Goal: Task Accomplishment & Management: Complete application form

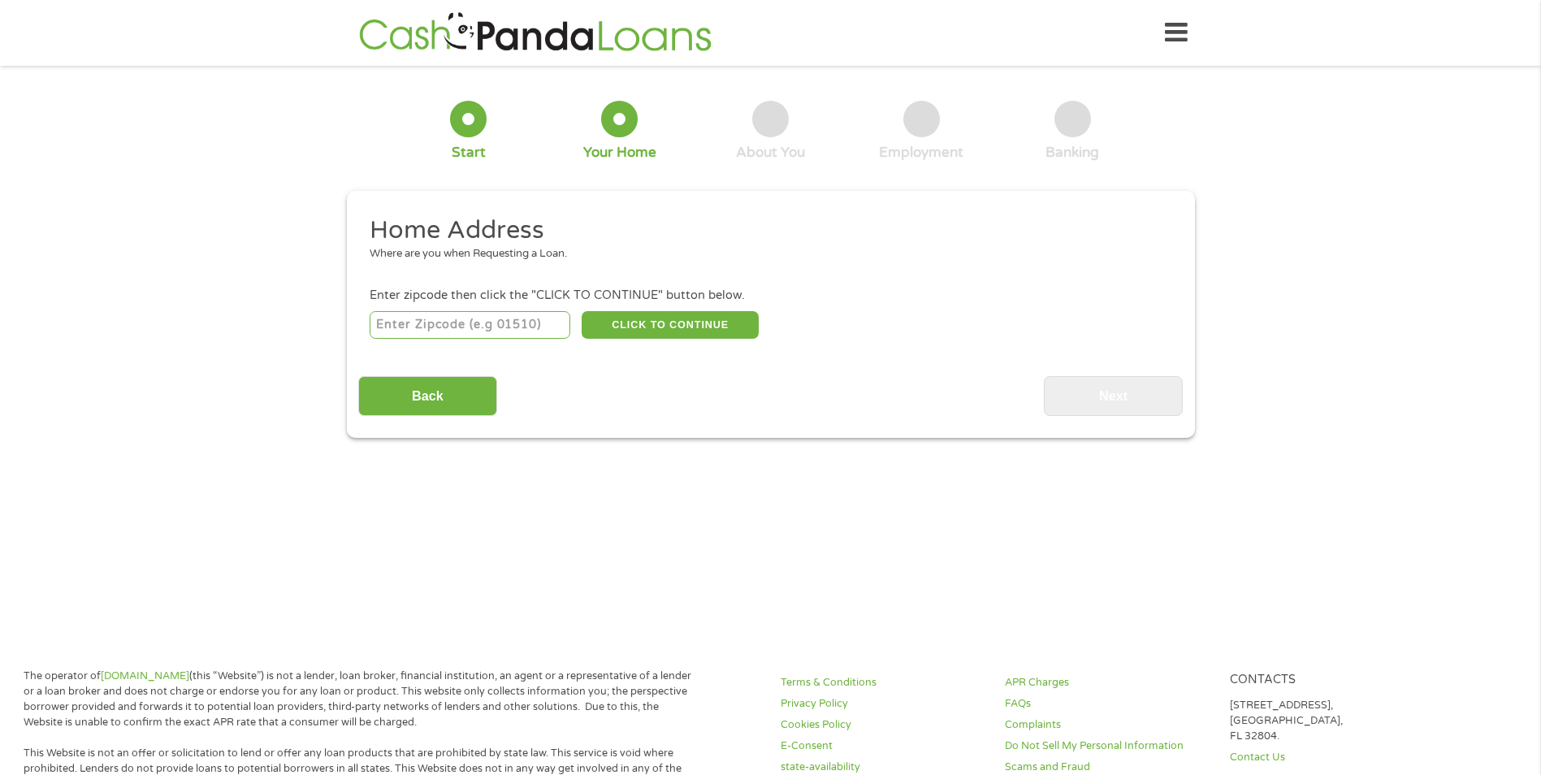
click at [499, 331] on input "number" at bounding box center [470, 325] width 201 height 28
type input "46237"
click at [659, 326] on button "CLICK TO CONTINUE" at bounding box center [669, 325] width 177 height 28
type input "46237"
type input "[GEOGRAPHIC_DATA]"
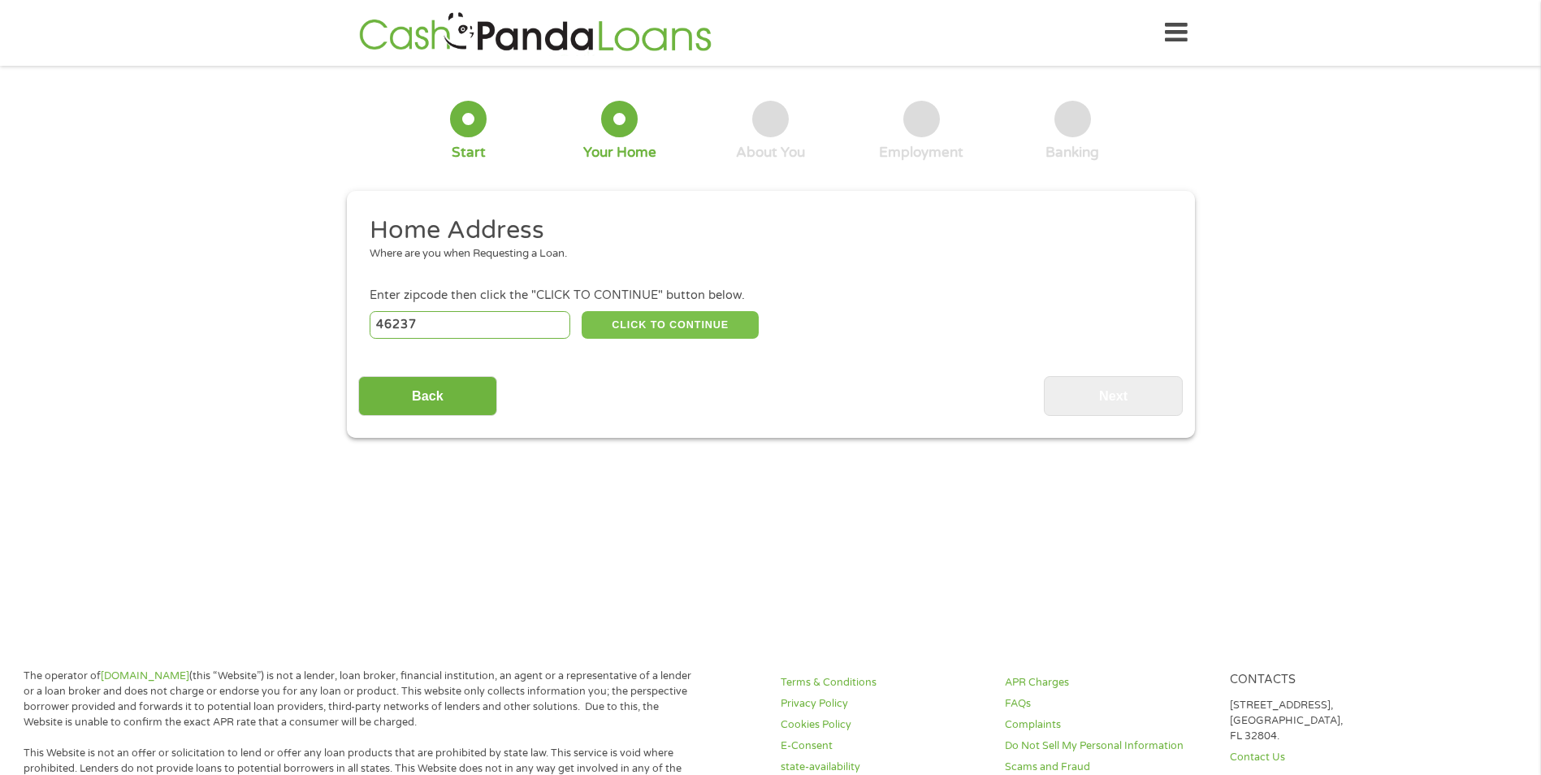
select select "[US_STATE]"
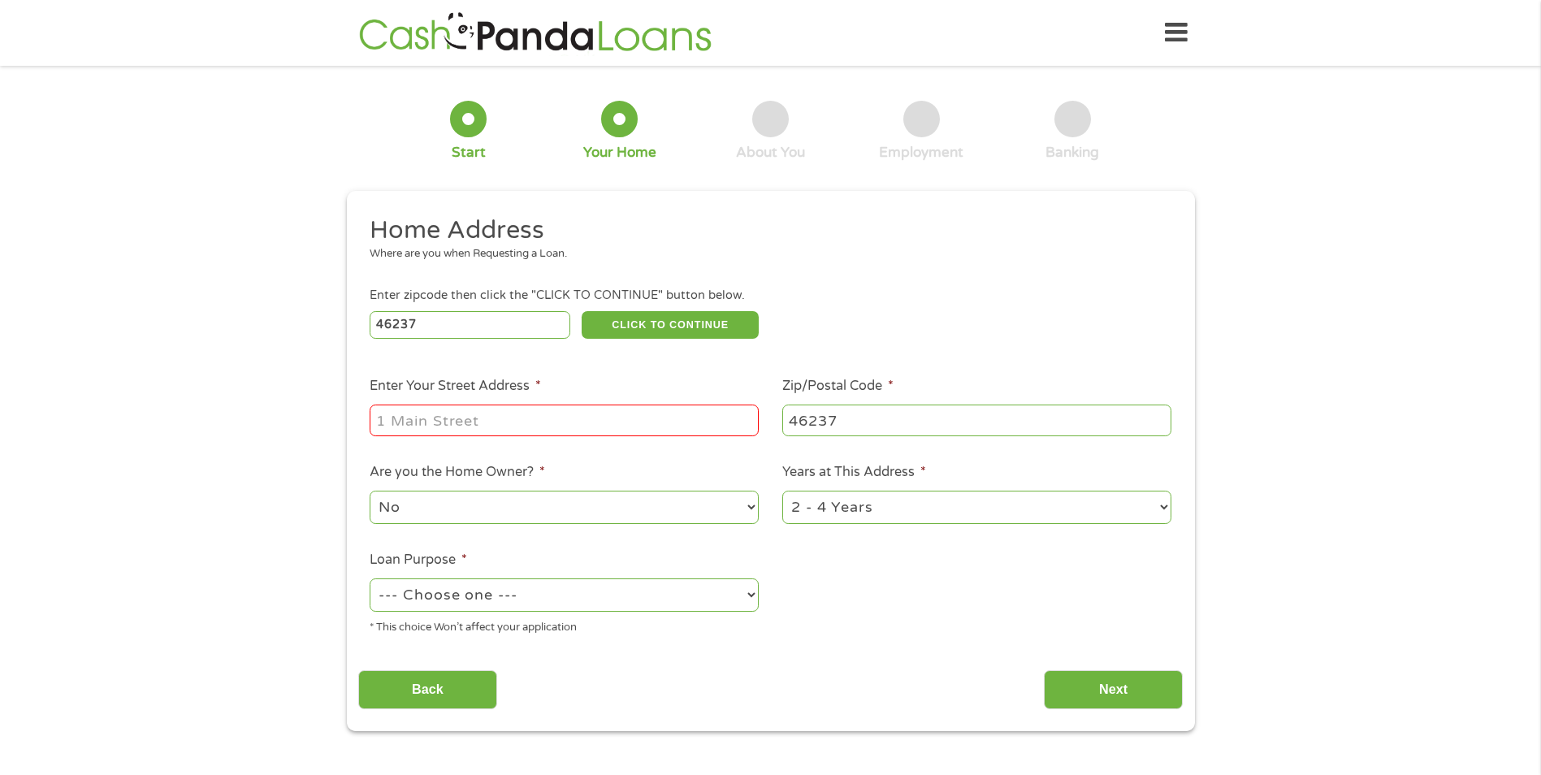
click at [628, 411] on input "Enter Your Street Address *" at bounding box center [564, 419] width 389 height 31
type input "7721 Inverness Dr"
click at [665, 594] on select "--- Choose one --- Pay Bills Debt Consolidation Home Improvement Major Purchase…" at bounding box center [564, 594] width 389 height 33
select select "other"
click at [370, 578] on select "--- Choose one --- Pay Bills Debt Consolidation Home Improvement Major Purchase…" at bounding box center [564, 594] width 389 height 33
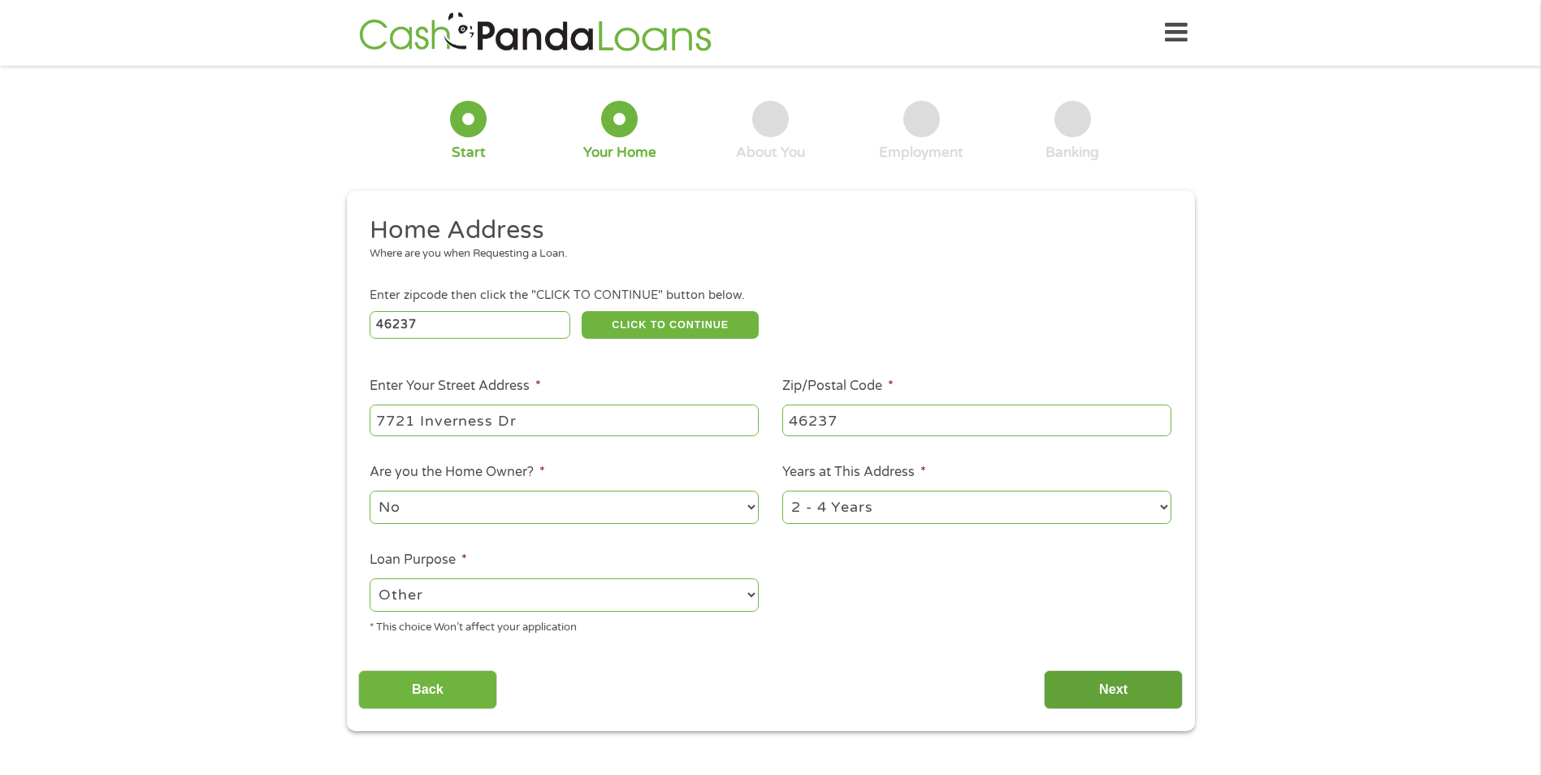
click at [1126, 693] on input "Next" at bounding box center [1113, 690] width 139 height 40
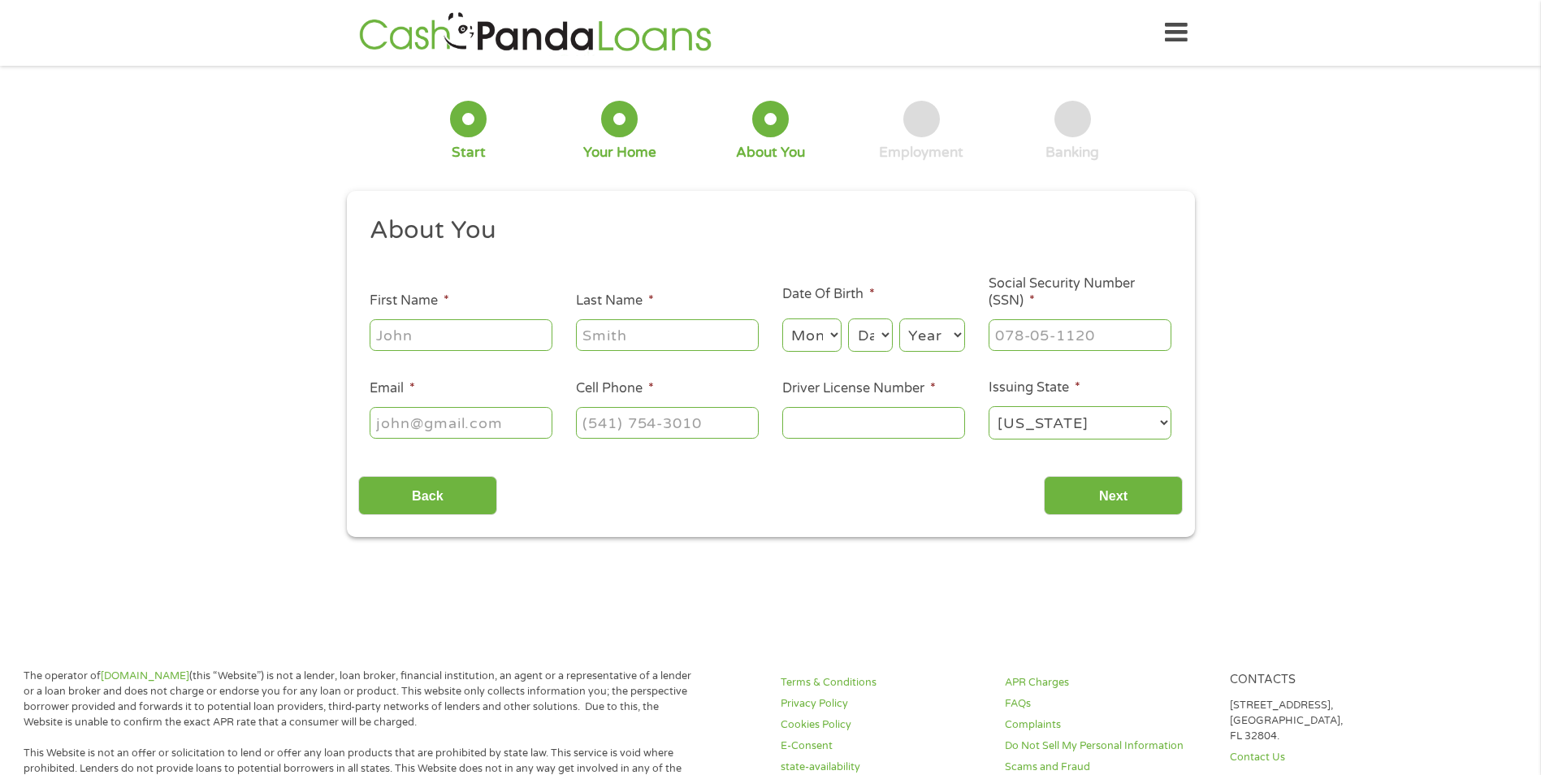
scroll to position [6, 6]
click at [416, 333] on input "First Name *" at bounding box center [461, 334] width 183 height 31
type input "[PERSON_NAME]"
type input "Tucher"
select select "9"
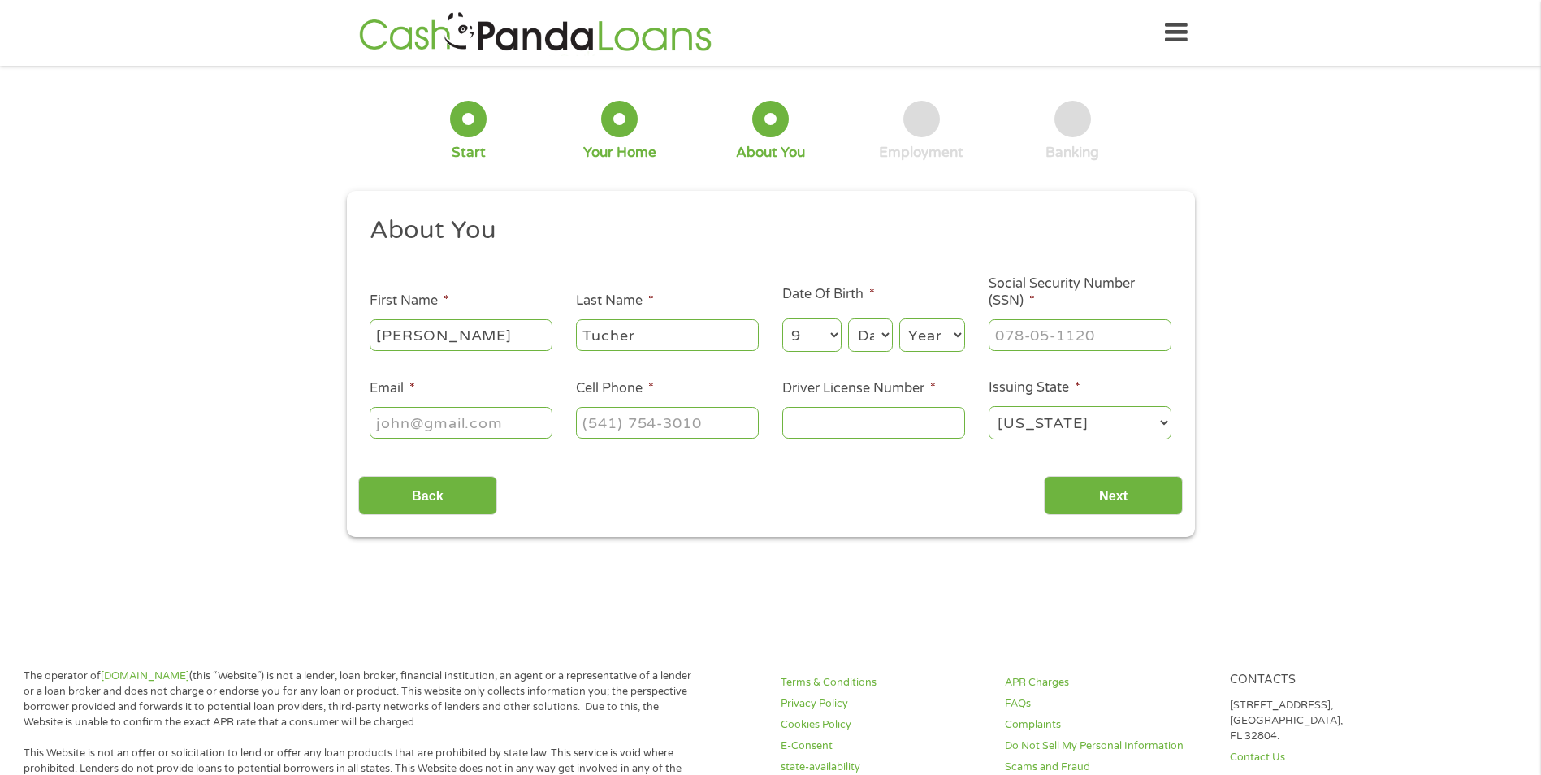
select select "9"
select select "1989"
type input "[EMAIL_ADDRESS][DOMAIN_NAME]"
type input "[PHONE_NUMBER]"
drag, startPoint x: 998, startPoint y: 337, endPoint x: 1073, endPoint y: 338, distance: 74.7
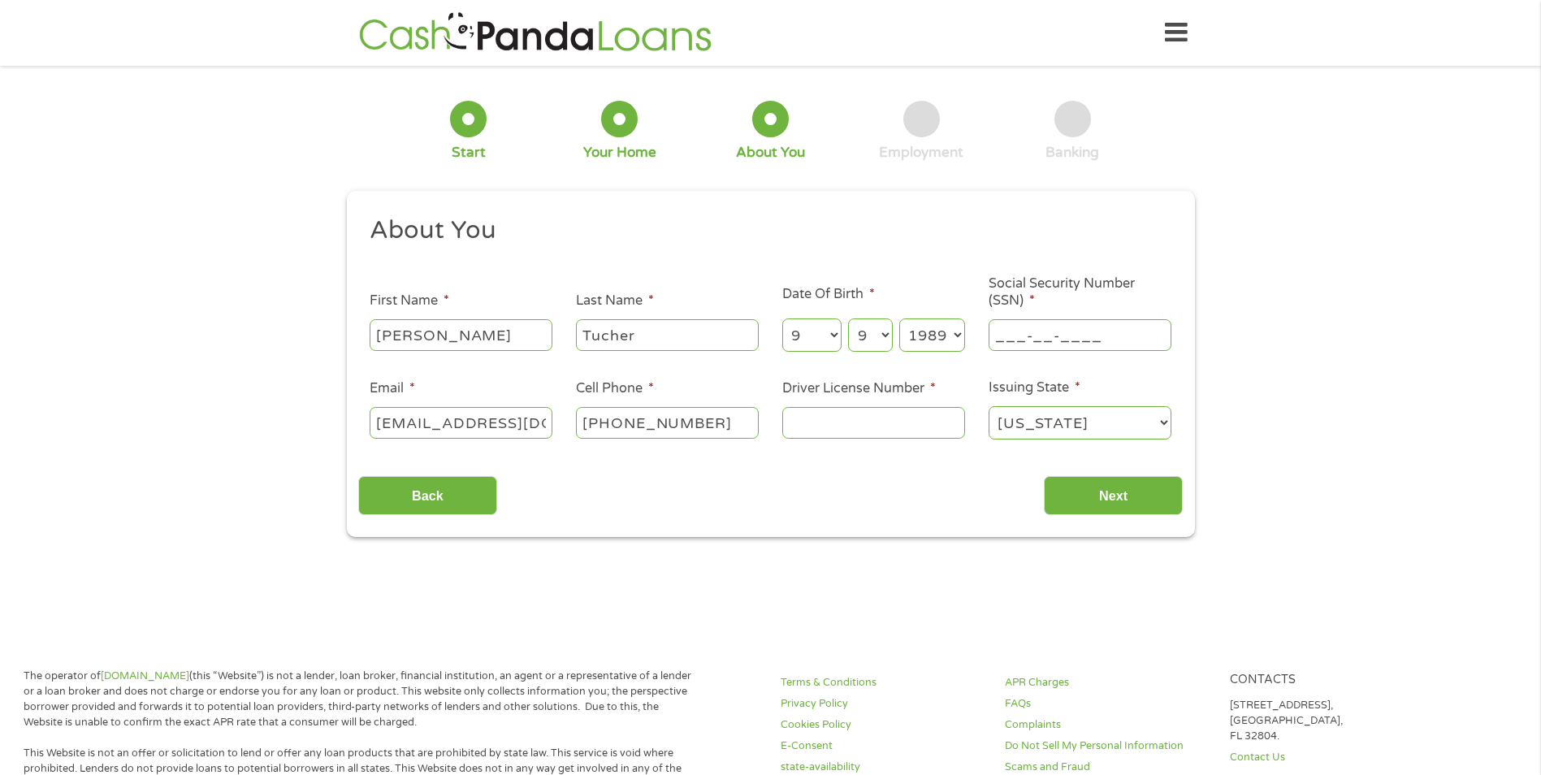
click at [1003, 335] on input "___-__-____" at bounding box center [1079, 334] width 183 height 31
type input "315-06-9520"
click at [918, 423] on input "Driver License Number *" at bounding box center [873, 422] width 183 height 31
type input "[PHONE_NUMBER]"
click at [1094, 491] on input "Next" at bounding box center [1113, 496] width 139 height 40
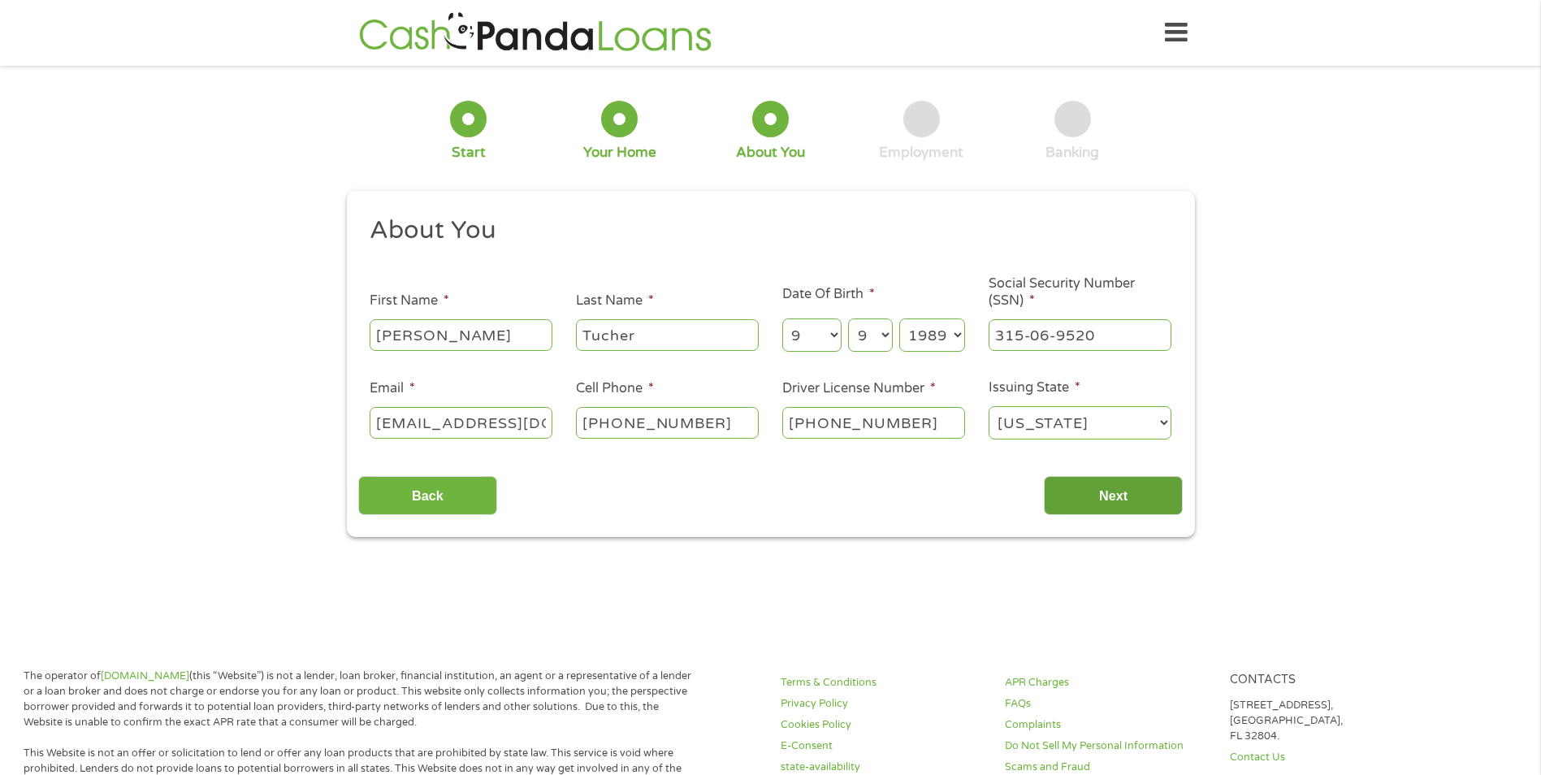
click at [1146, 499] on input "Next" at bounding box center [1113, 496] width 139 height 40
click at [1130, 331] on input "315-06-9520" at bounding box center [1079, 334] width 183 height 31
click at [1143, 496] on input "Next" at bounding box center [1113, 496] width 139 height 40
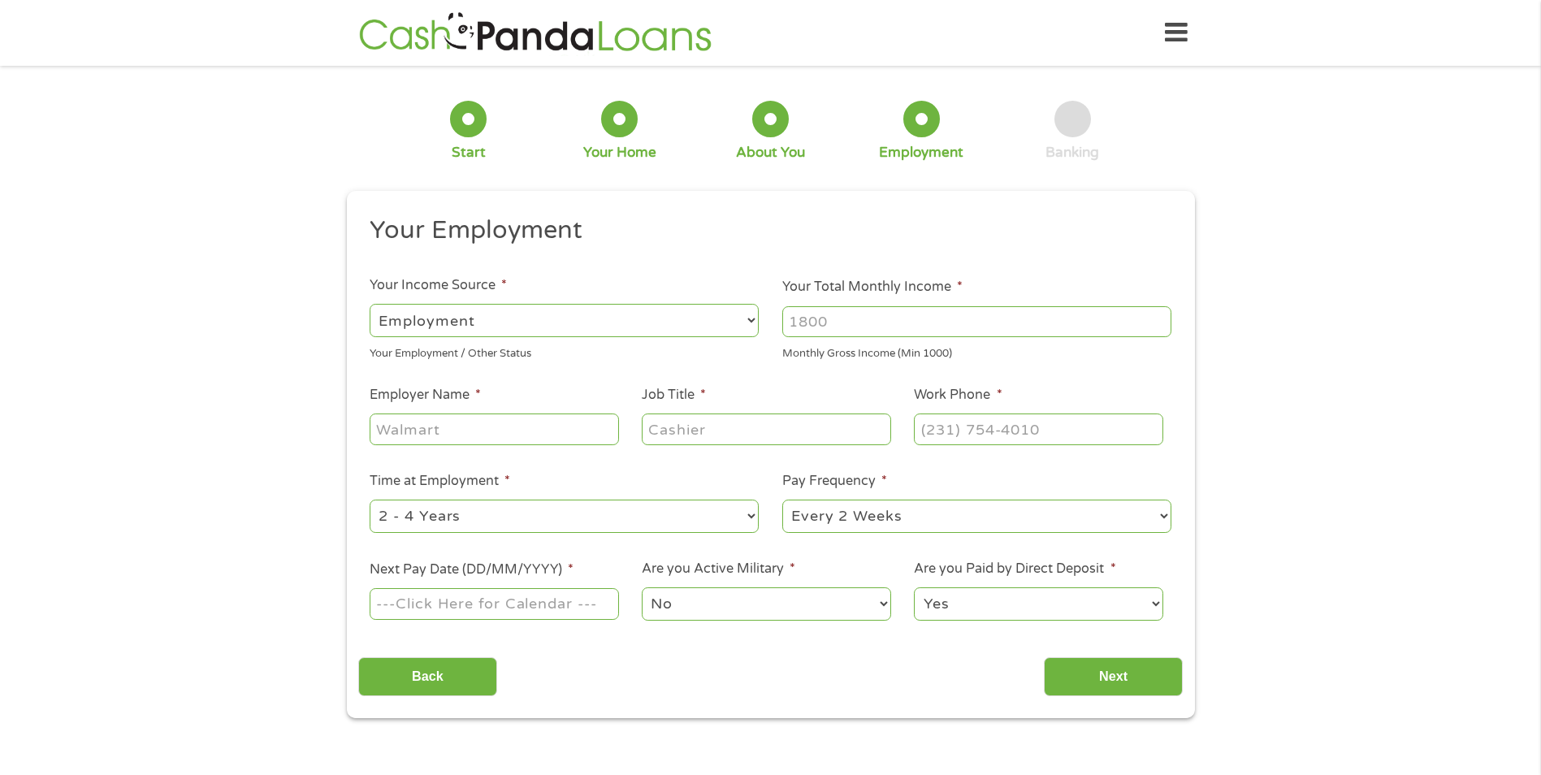
click at [844, 325] on input "Your Total Monthly Income *" at bounding box center [976, 321] width 389 height 31
click at [1140, 317] on input "Your Total Monthly Income *" at bounding box center [976, 321] width 389 height 31
click at [820, 326] on input "Your Total Monthly Income *" at bounding box center [976, 321] width 389 height 31
type input "4300"
click at [401, 426] on input "Employer Name *" at bounding box center [494, 428] width 249 height 31
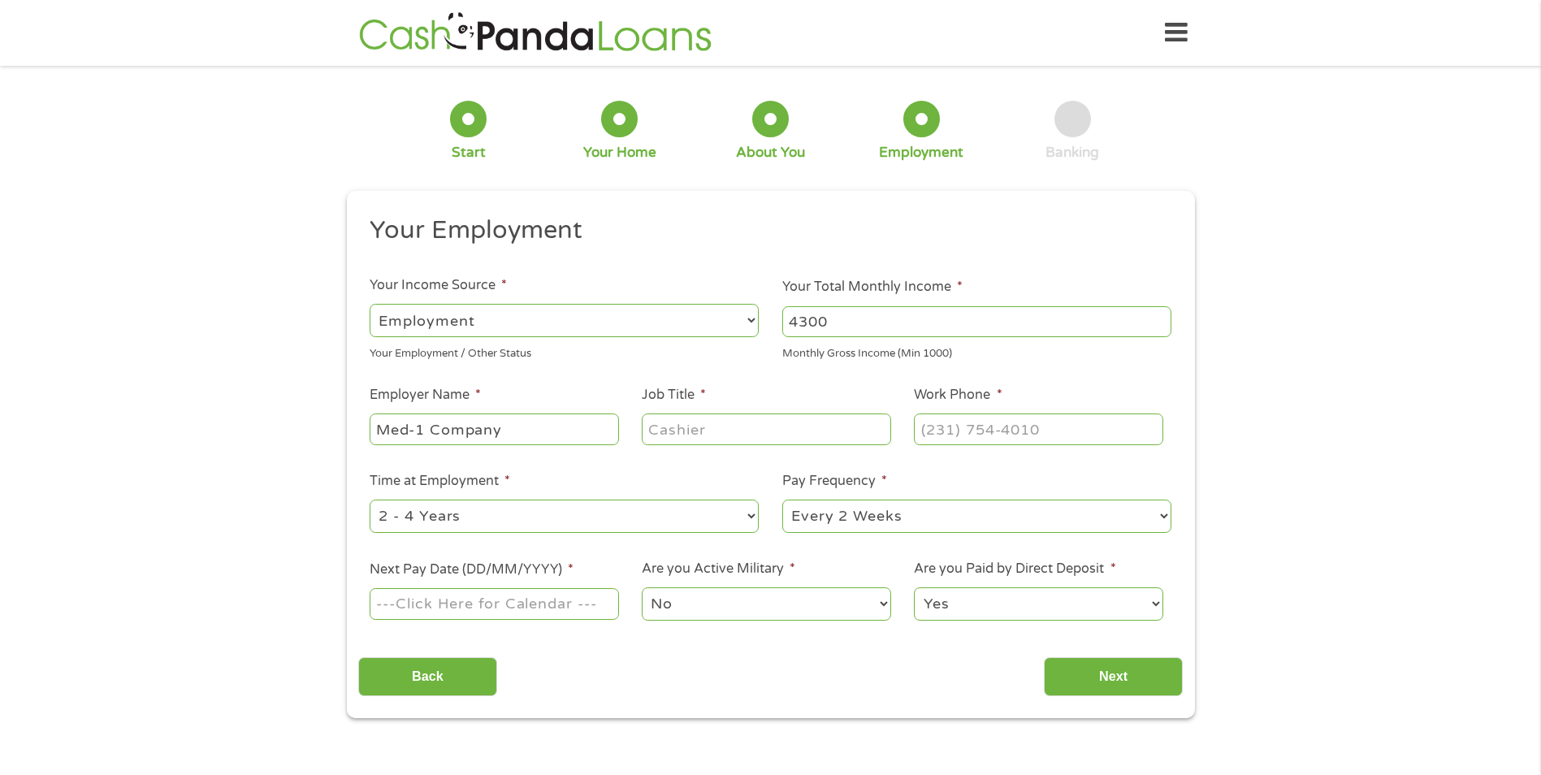
type input "Med-1 Company"
type input "Accountant"
type input "(318) ___-____"
click at [932, 429] on input "(___) ___-____" at bounding box center [1038, 428] width 249 height 31
type input "[PHONE_NUMBER]"
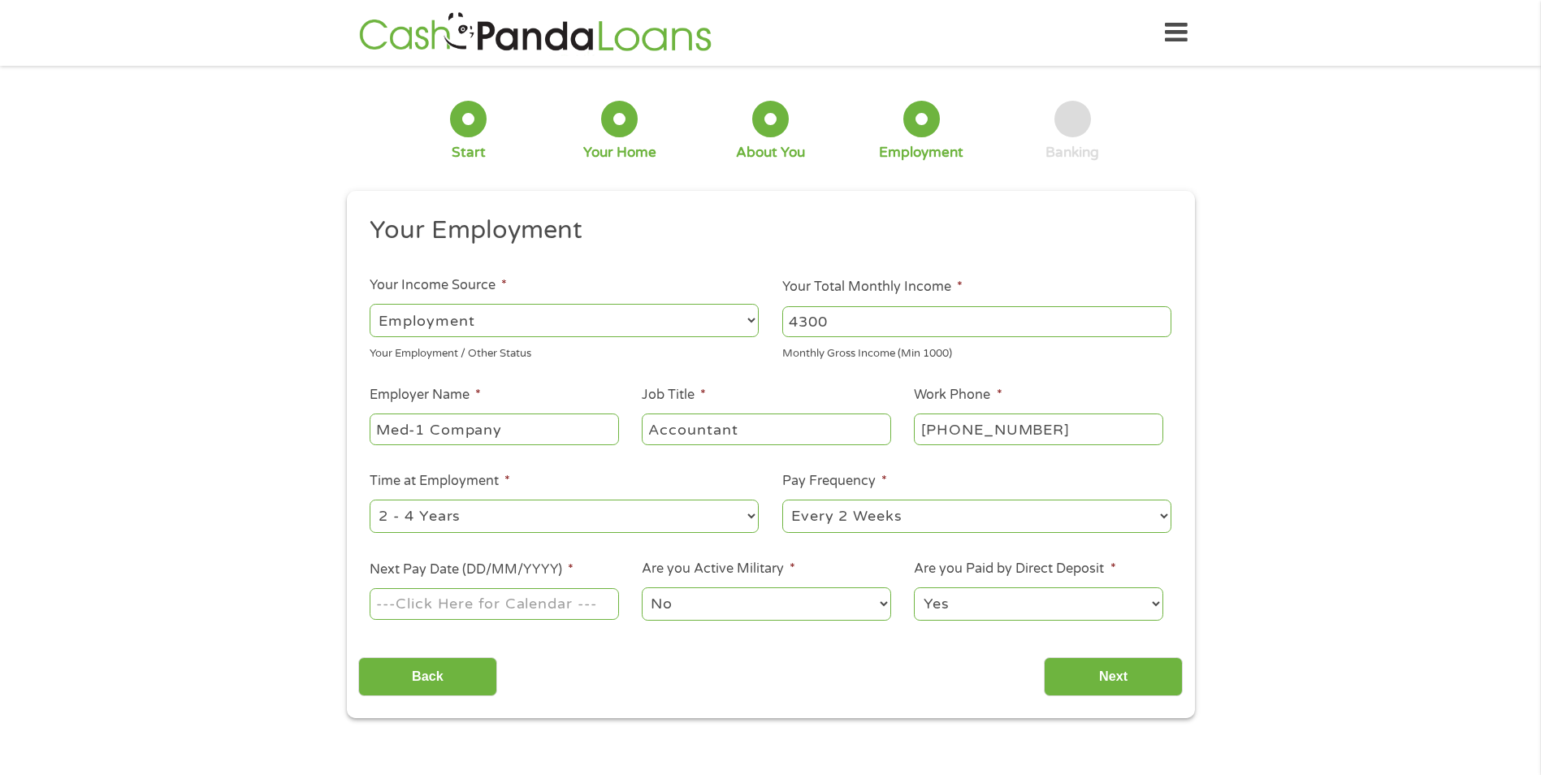
click at [737, 521] on select "--- Choose one --- 1 Year or less 1 - 2 Years 2 - 4 Years Over 4 Years" at bounding box center [564, 515] width 389 height 33
select select "12months"
click at [370, 499] on select "--- Choose one --- 1 Year or less 1 - 2 Years 2 - 4 Years Over 4 Years" at bounding box center [564, 515] width 389 height 33
click at [827, 507] on select "--- Choose one --- Every 2 Weeks Every Week Monthly Semi-Monthly" at bounding box center [976, 515] width 389 height 33
click at [782, 499] on select "--- Choose one --- Every 2 Weeks Every Week Monthly Semi-Monthly" at bounding box center [976, 515] width 389 height 33
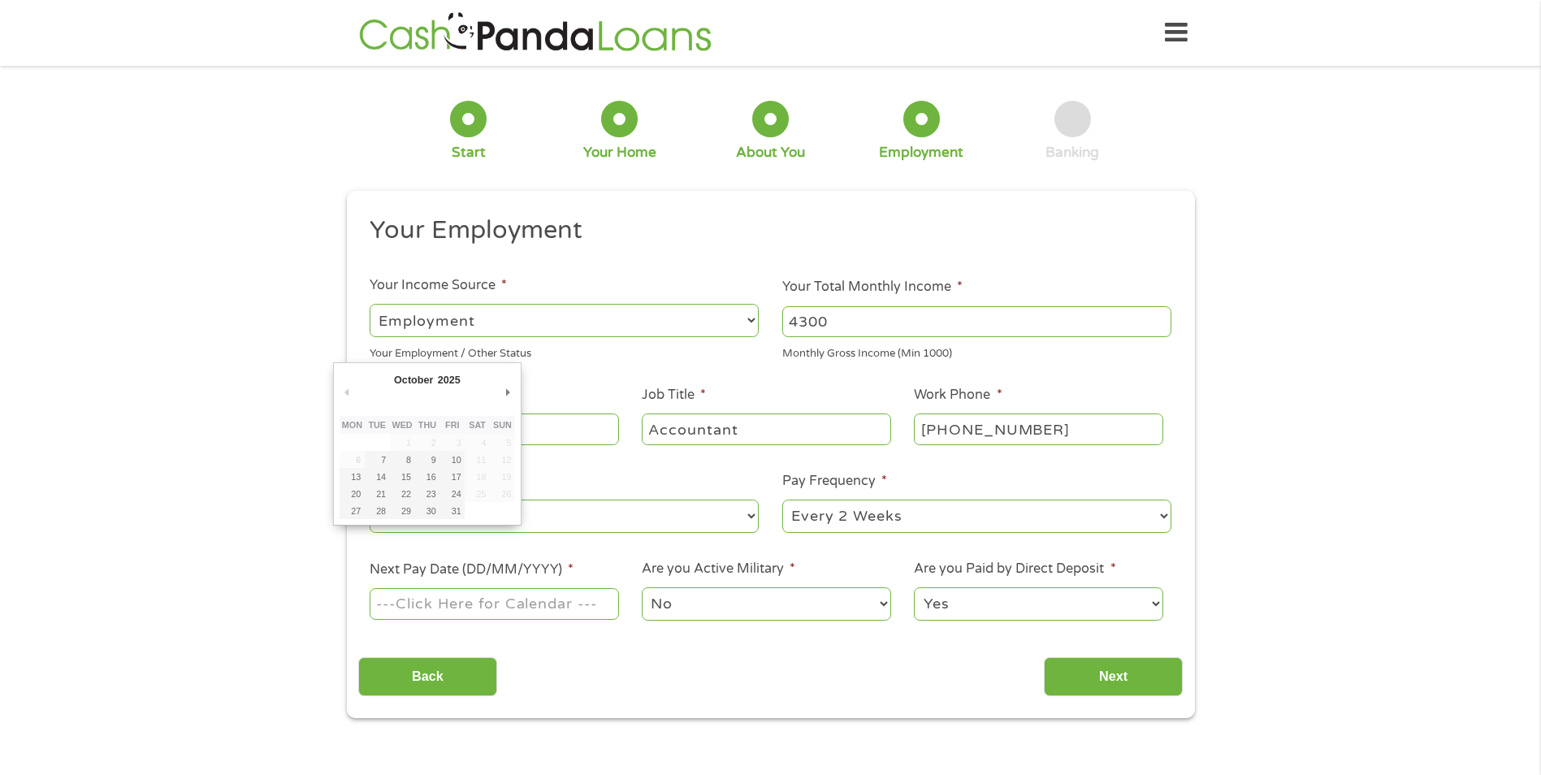
click at [539, 612] on input "Next Pay Date (DD/MM/YYYY) *" at bounding box center [494, 603] width 249 height 31
type input "[DATE]"
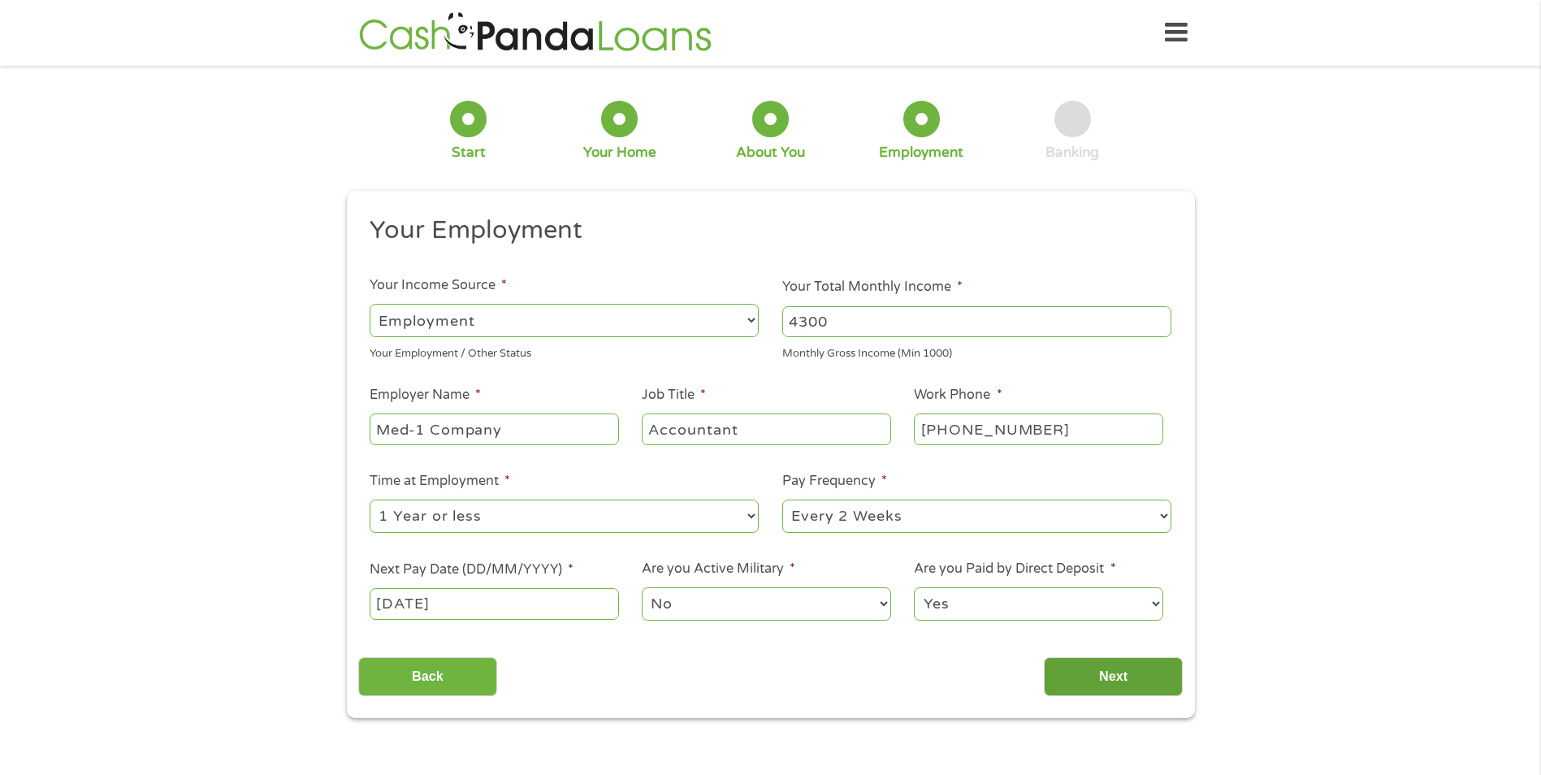
click at [1096, 673] on input "Next" at bounding box center [1113, 677] width 139 height 40
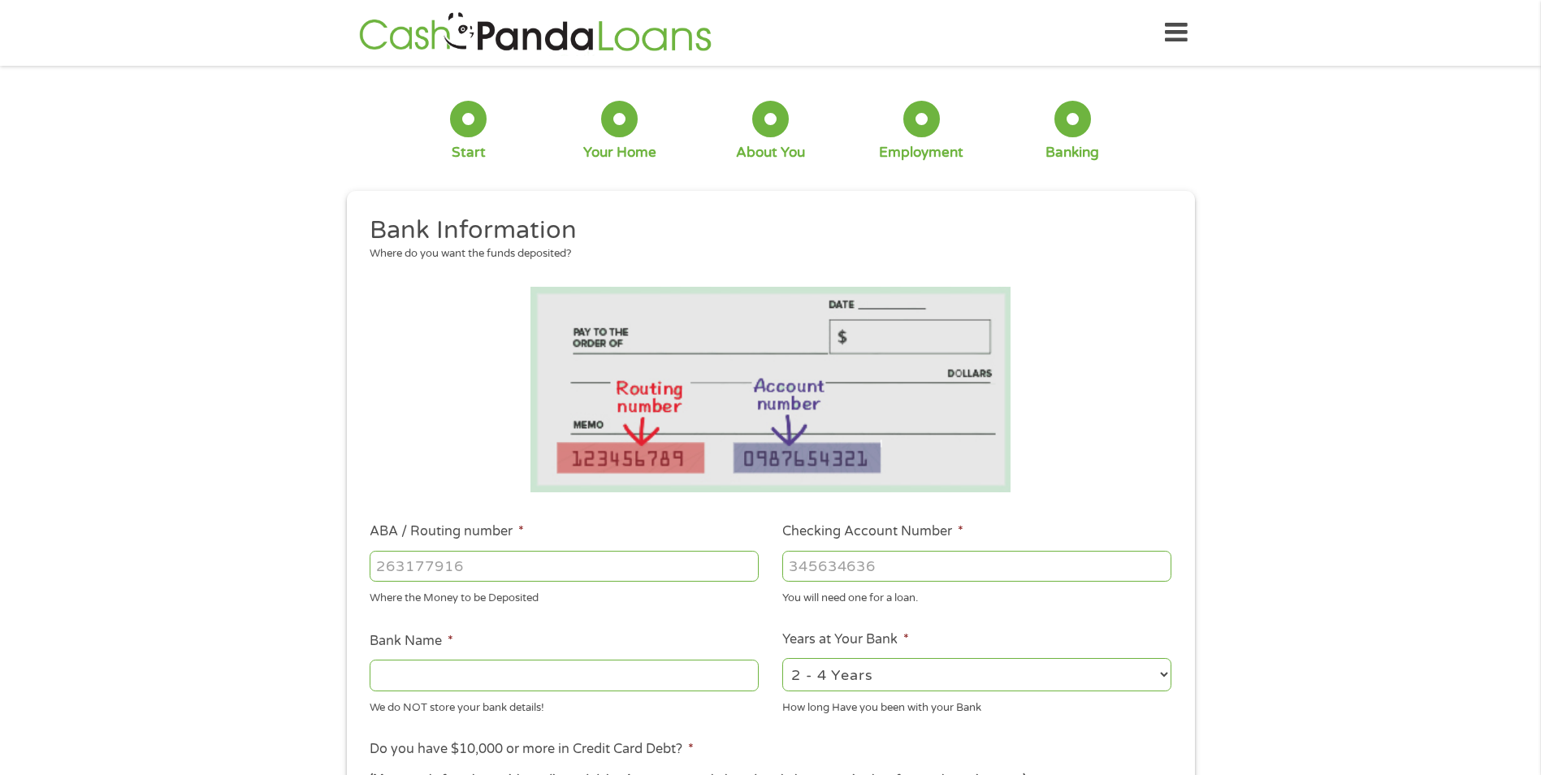
click at [521, 568] on input "ABA / Routing number *" at bounding box center [564, 566] width 389 height 31
type input "074000010"
type input "JPMORGAN CHASE BANK NA"
type input "712189361"
click at [961, 669] on select "2 - 4 Years 6 - 12 Months 1 - 2 Years Over 4 Years" at bounding box center [976, 674] width 389 height 33
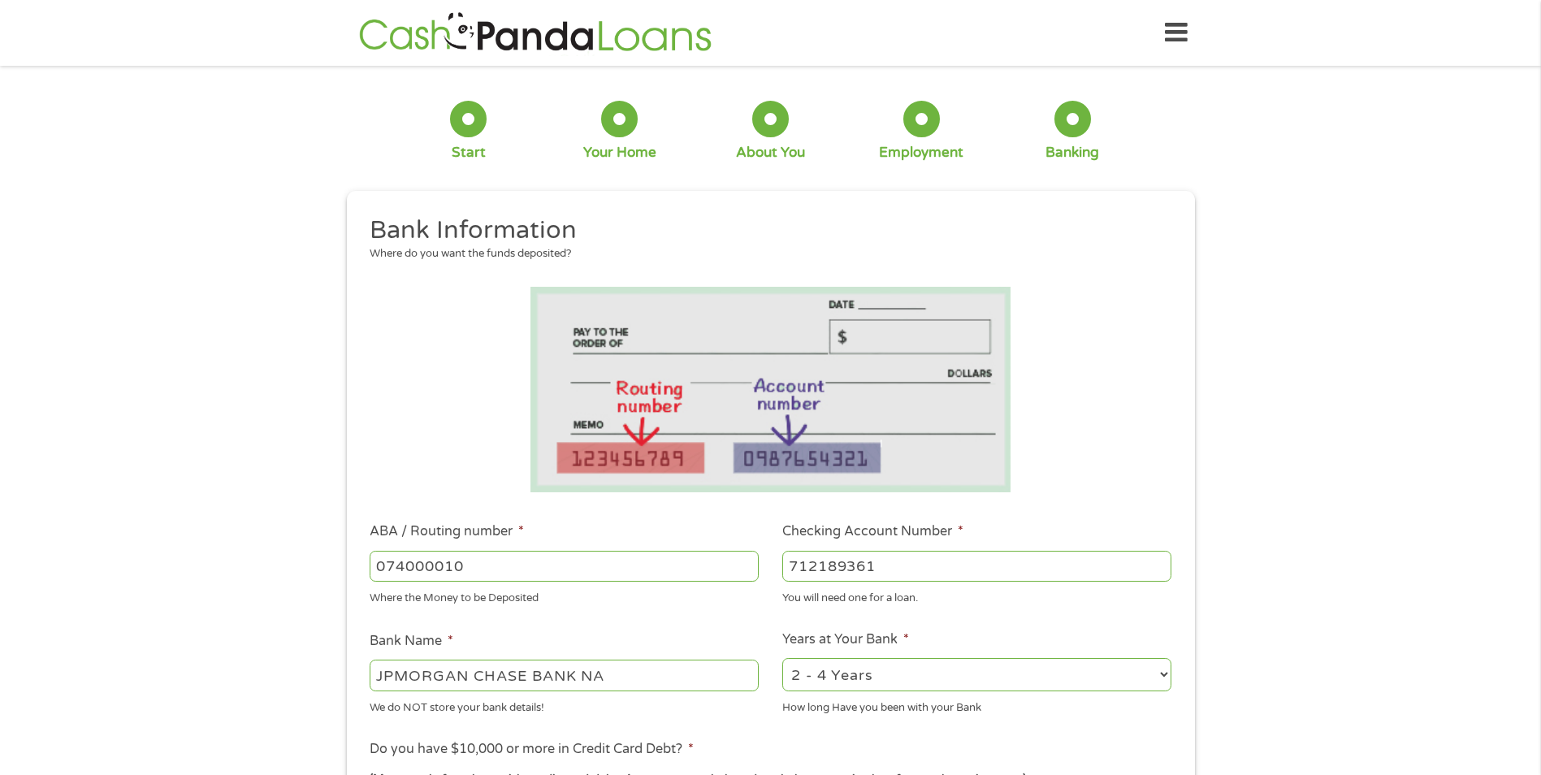
click at [961, 669] on select "2 - 4 Years 6 - 12 Months 1 - 2 Years Over 4 Years" at bounding box center [976, 674] width 389 height 33
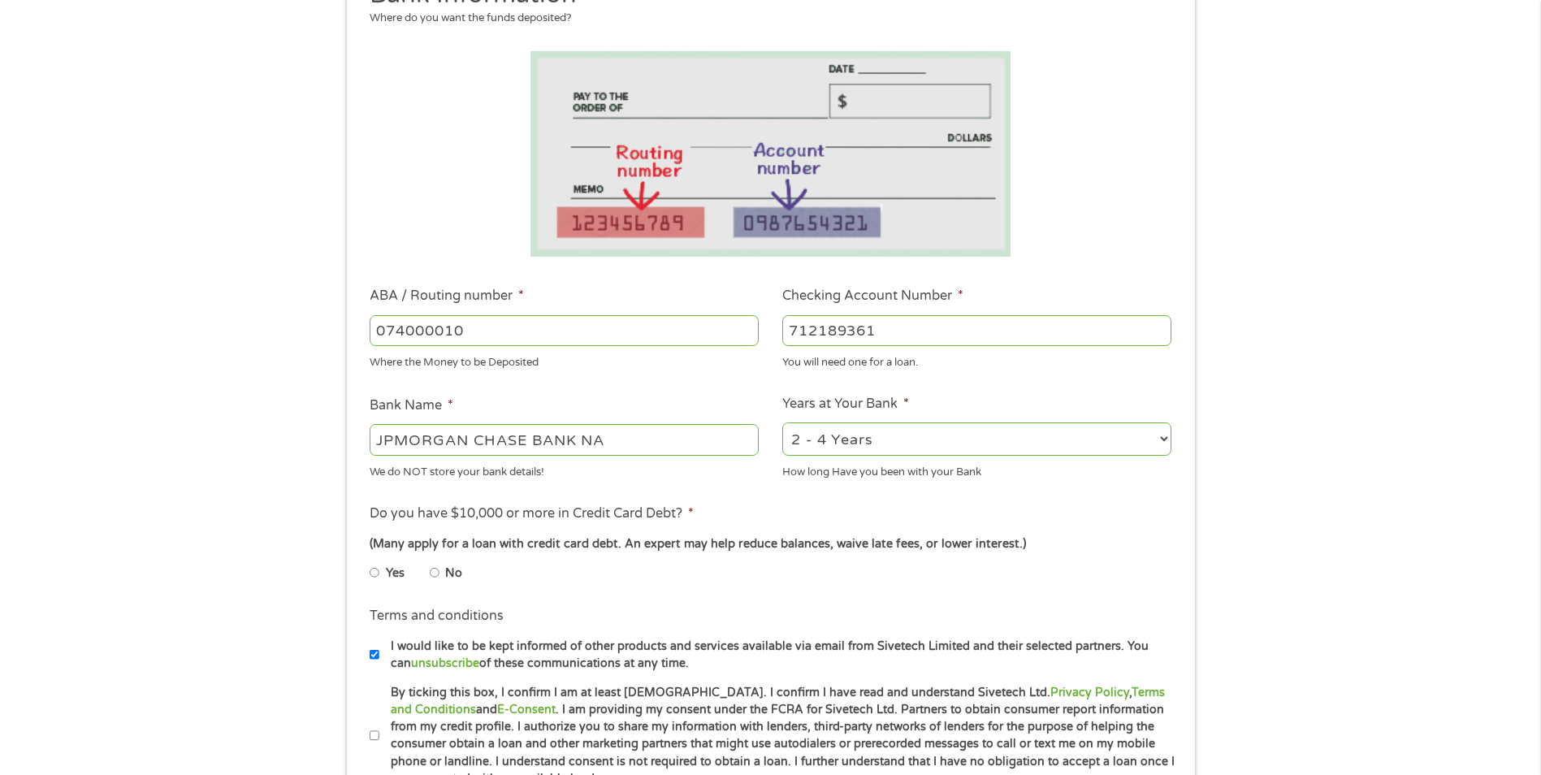
scroll to position [244, 0]
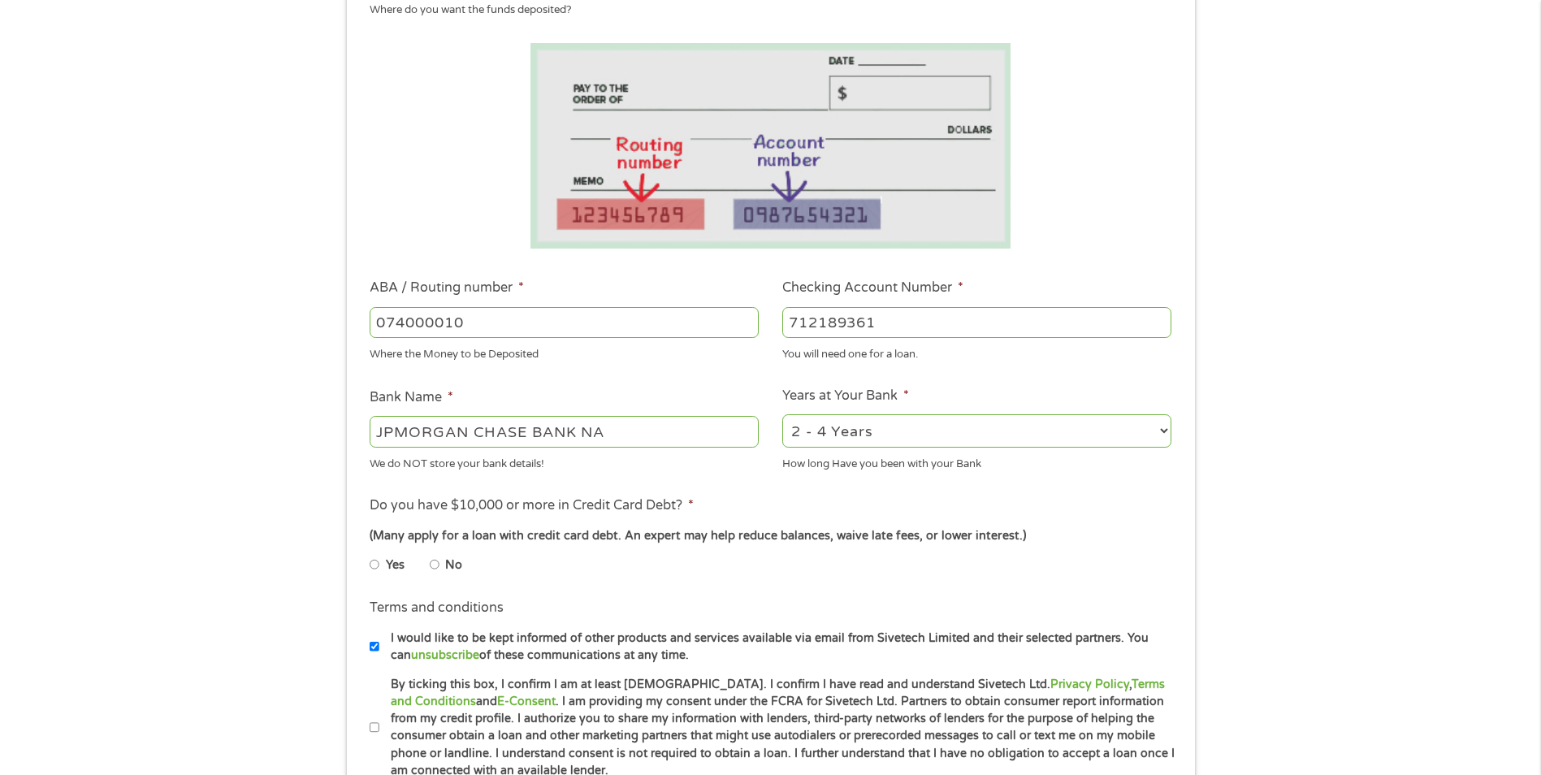
click at [435, 563] on input "No" at bounding box center [435, 564] width 10 height 26
radio input "true"
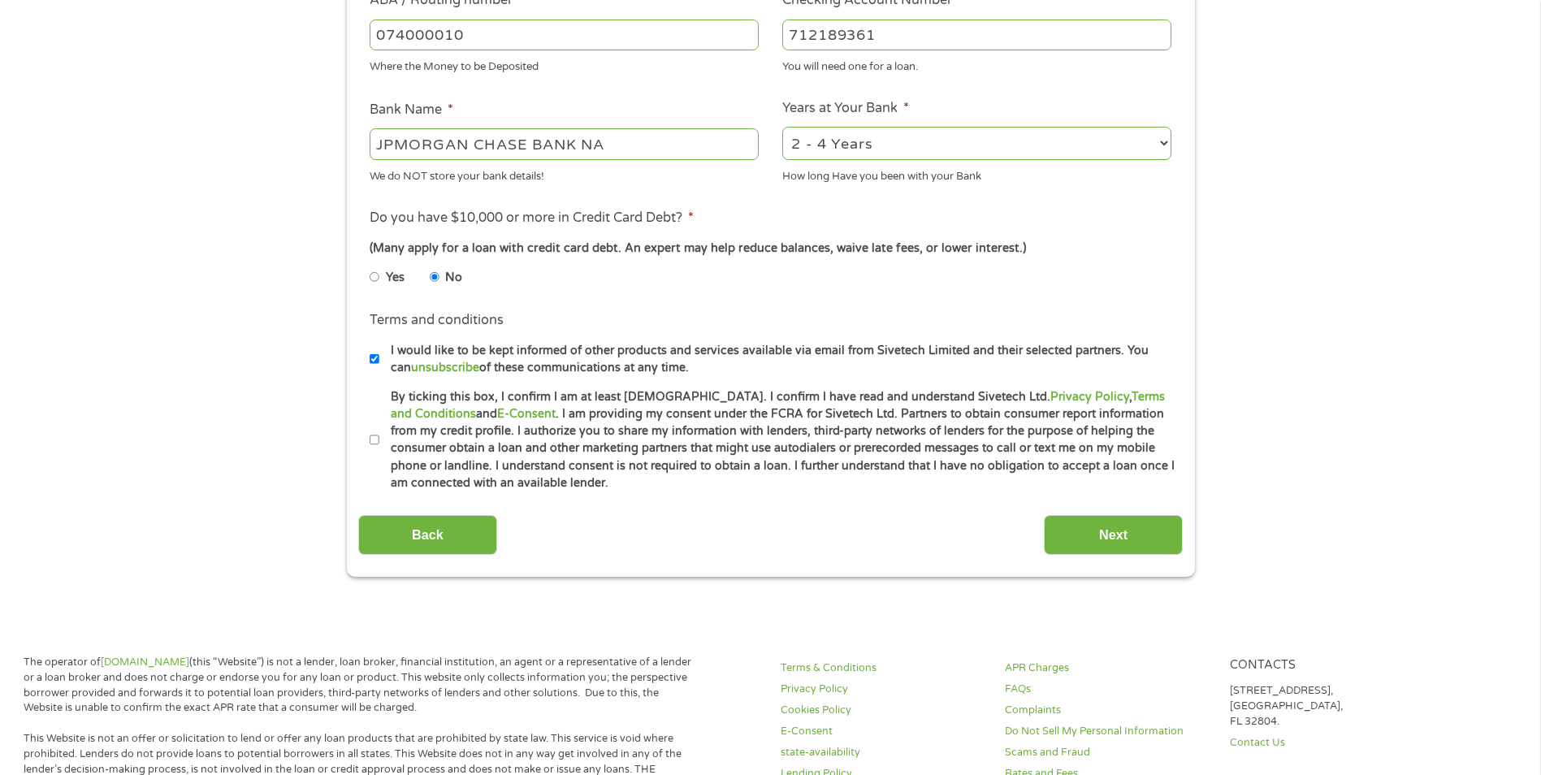
scroll to position [568, 0]
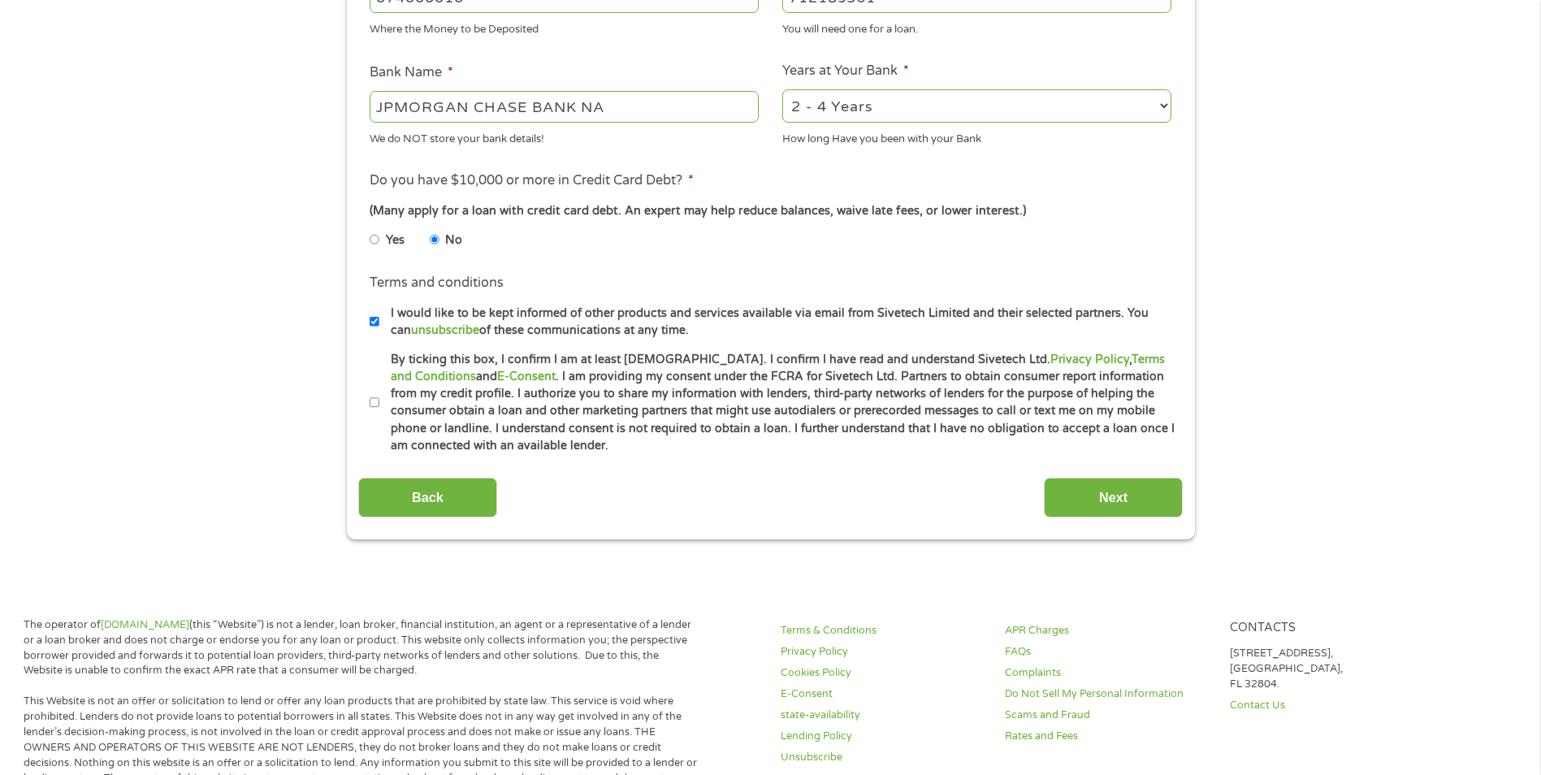
click at [379, 402] on label "By ticking this box, I confirm I am at least [DEMOGRAPHIC_DATA]. I confirm I ha…" at bounding box center [777, 403] width 797 height 104
click at [378, 402] on input "By ticking this box, I confirm I am at least [DEMOGRAPHIC_DATA]. I confirm I ha…" at bounding box center [375, 403] width 10 height 26
checkbox input "true"
click at [1093, 499] on input "Next" at bounding box center [1113, 498] width 139 height 40
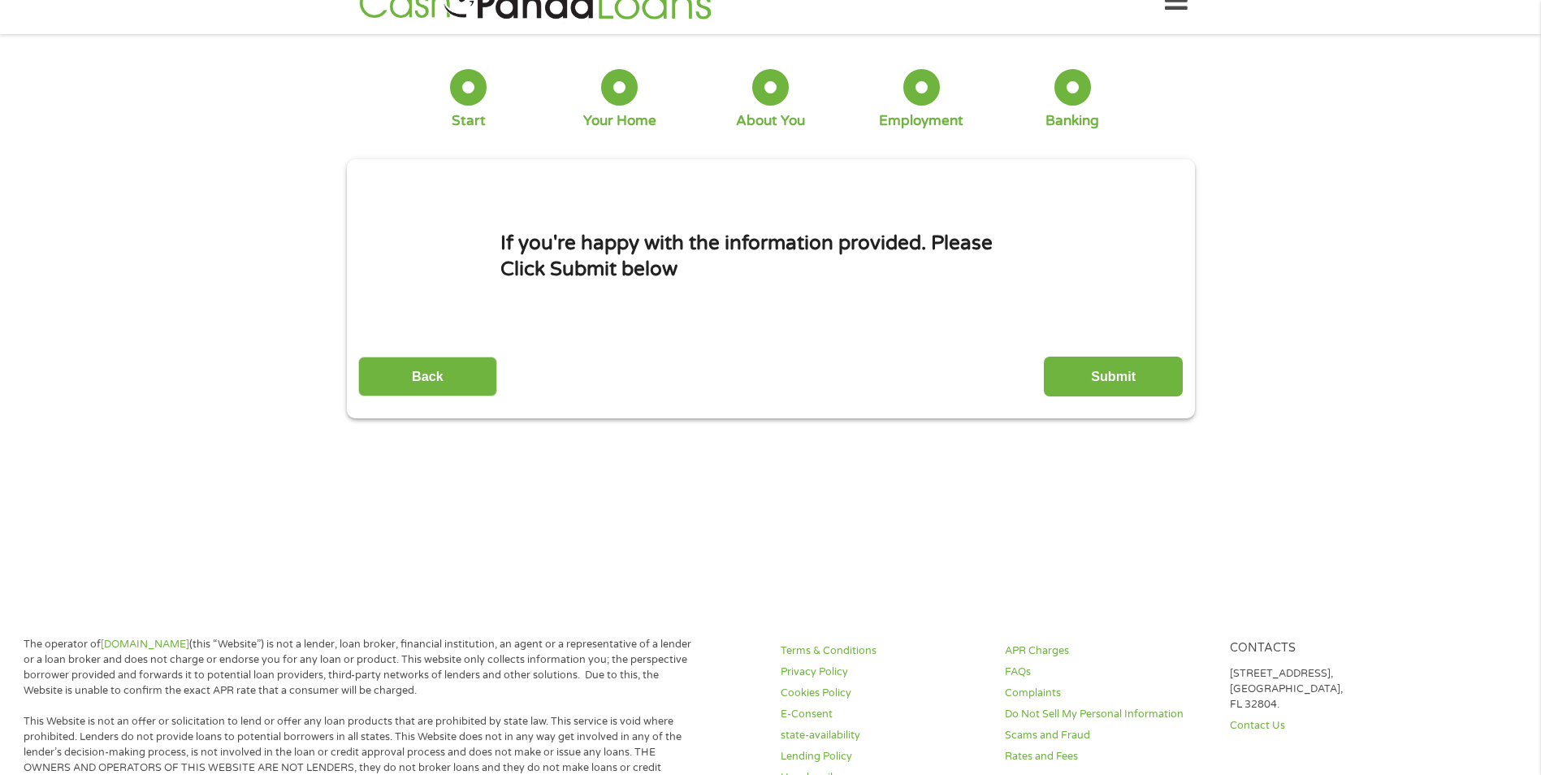
scroll to position [0, 0]
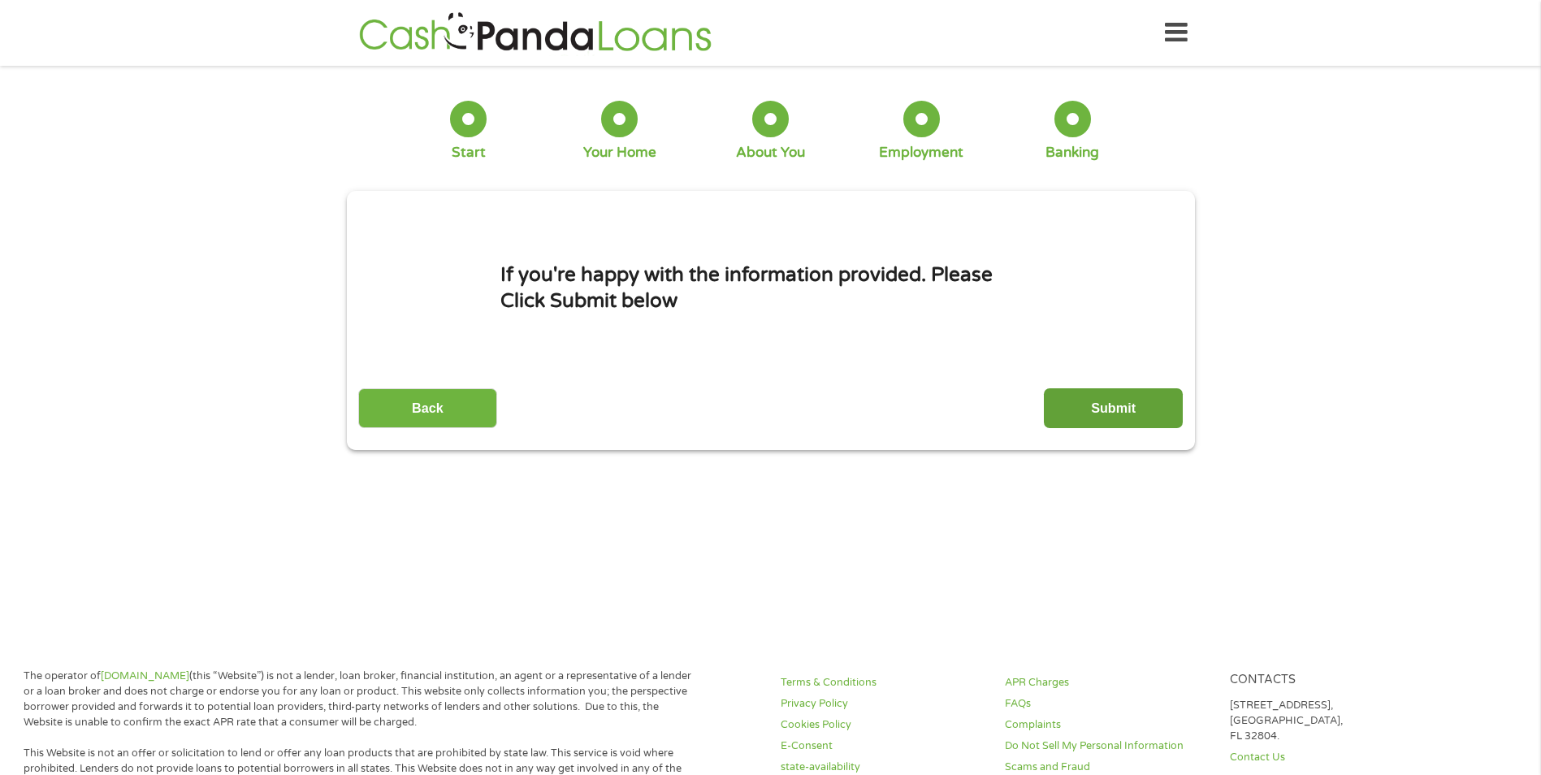
click at [1130, 407] on input "Submit" at bounding box center [1113, 408] width 139 height 40
